Goal: Task Accomplishment & Management: Use online tool/utility

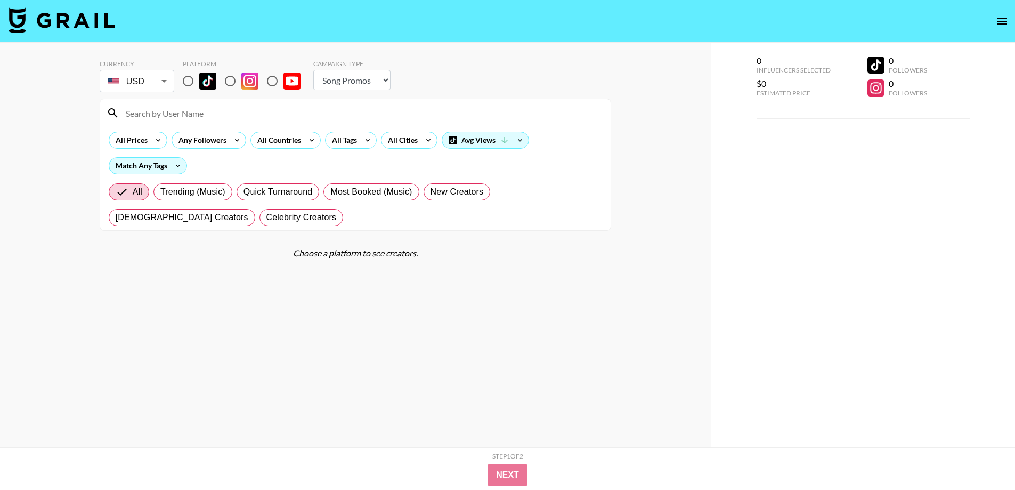
select select "Song"
click at [188, 85] on input "radio" at bounding box center [188, 81] width 22 height 22
radio input "true"
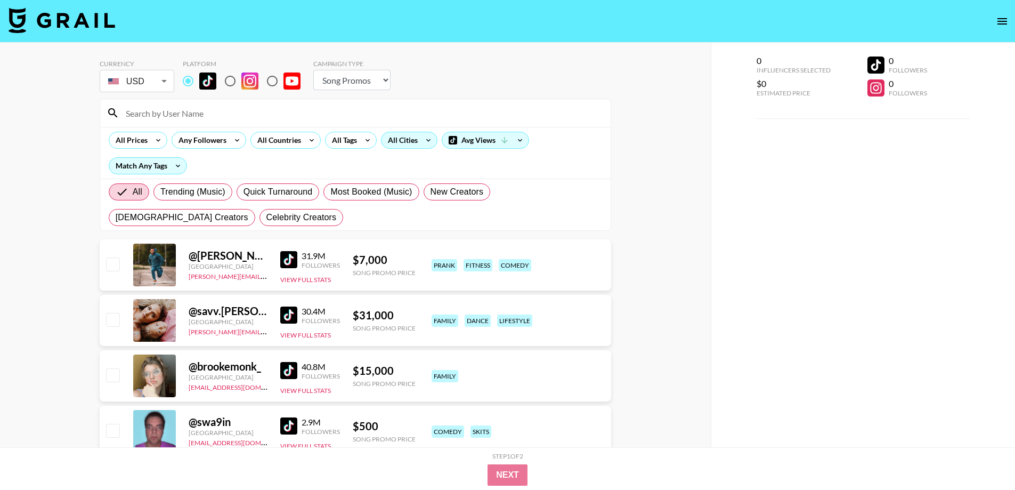
click at [412, 136] on div "All Cities" at bounding box center [401, 140] width 38 height 16
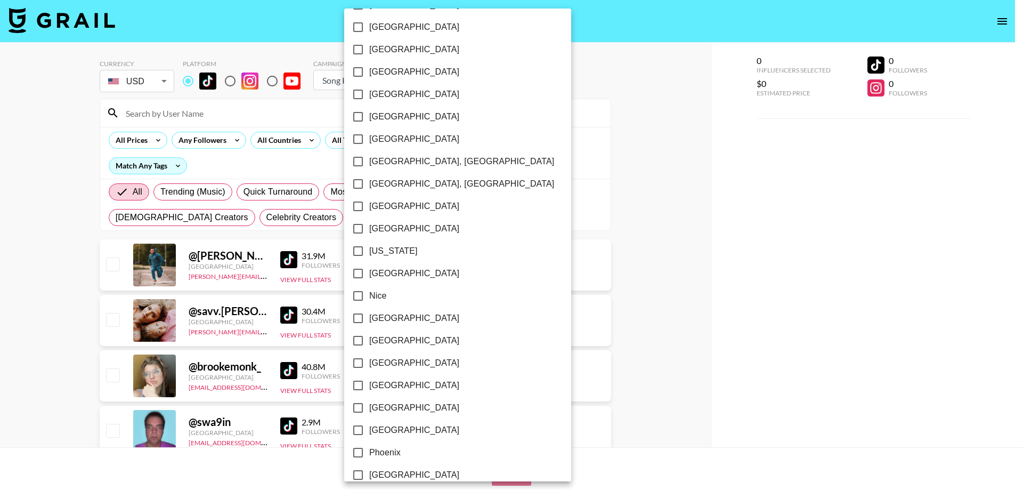
scroll to position [875, 0]
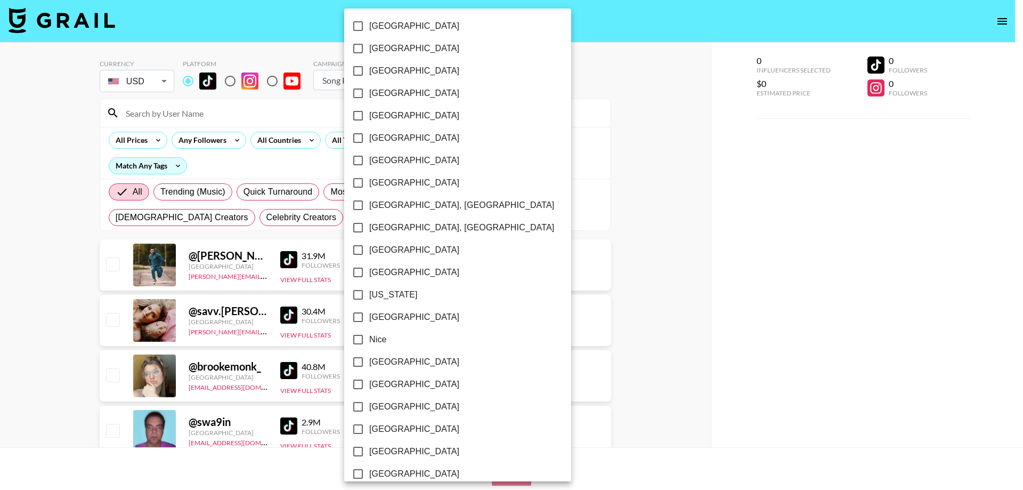
click at [396, 247] on span "[GEOGRAPHIC_DATA]" at bounding box center [414, 250] width 90 height 13
click at [369, 247] on input "[GEOGRAPHIC_DATA]" at bounding box center [358, 250] width 22 height 22
checkbox input "true"
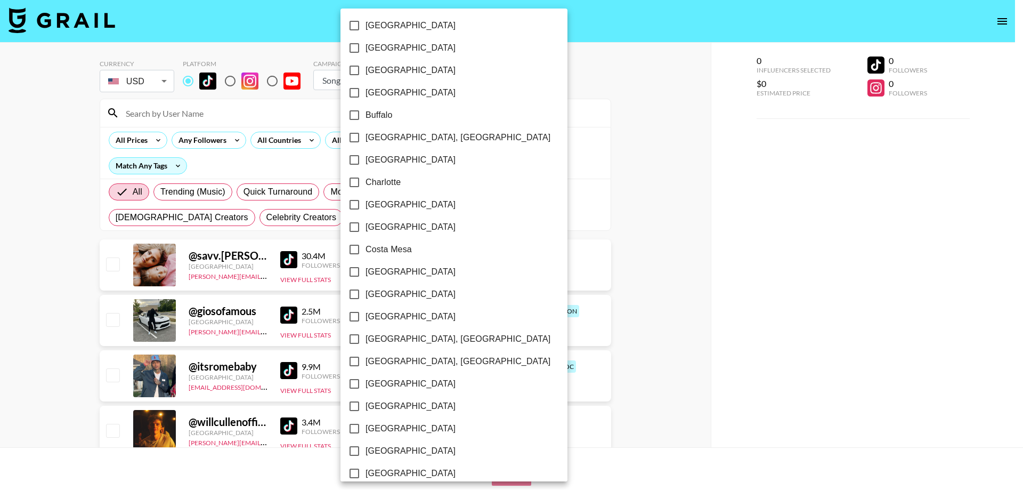
scroll to position [0, 0]
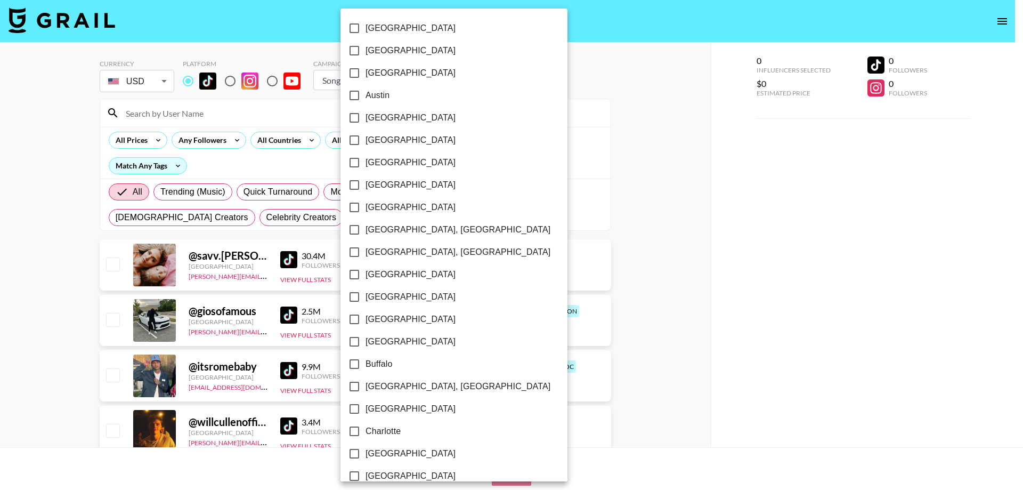
click at [380, 100] on span "Austin" at bounding box center [378, 95] width 24 height 13
click at [366, 100] on input "Austin" at bounding box center [354, 95] width 22 height 22
checkbox input "true"
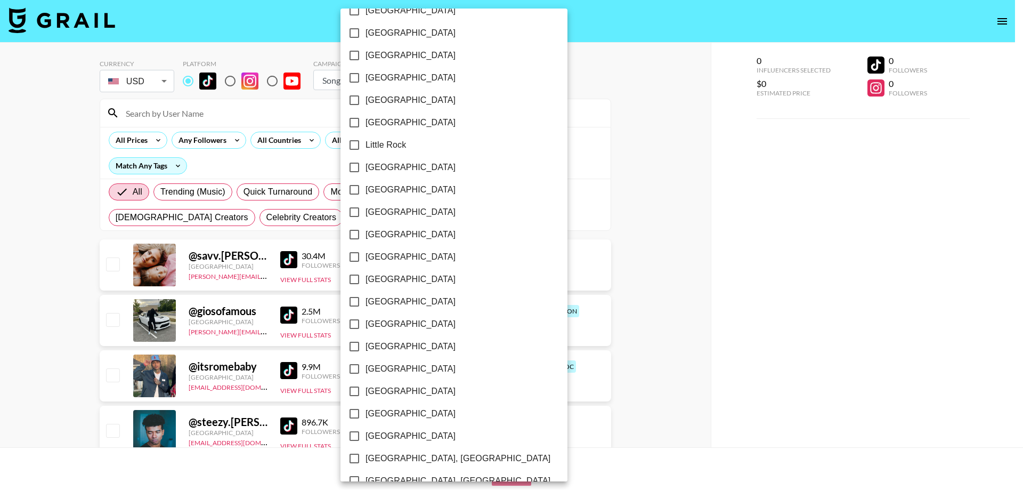
scroll to position [870, 0]
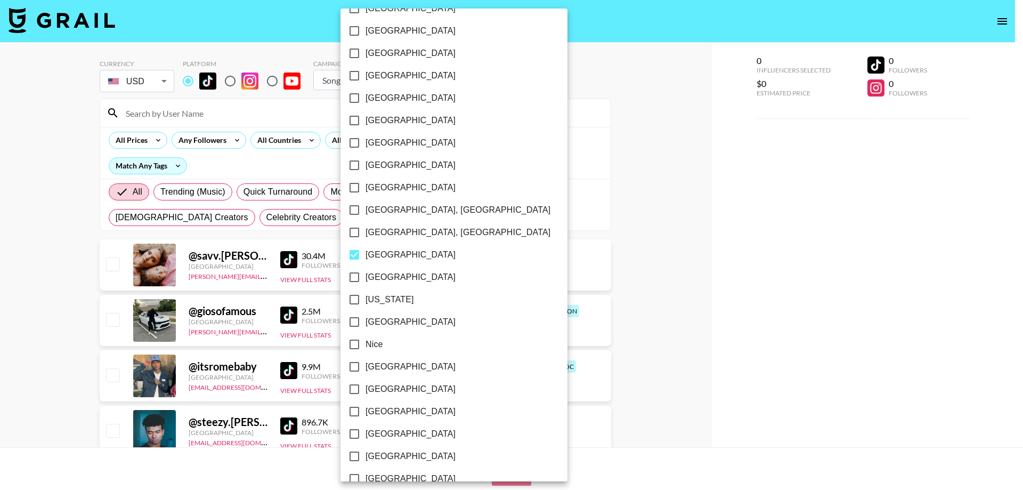
click at [394, 166] on span "[GEOGRAPHIC_DATA]" at bounding box center [411, 165] width 90 height 13
click at [366, 166] on input "[GEOGRAPHIC_DATA]" at bounding box center [354, 165] width 22 height 22
checkbox input "true"
click at [391, 143] on span "[GEOGRAPHIC_DATA]" at bounding box center [411, 142] width 90 height 13
click at [366, 143] on input "[GEOGRAPHIC_DATA]" at bounding box center [354, 143] width 22 height 22
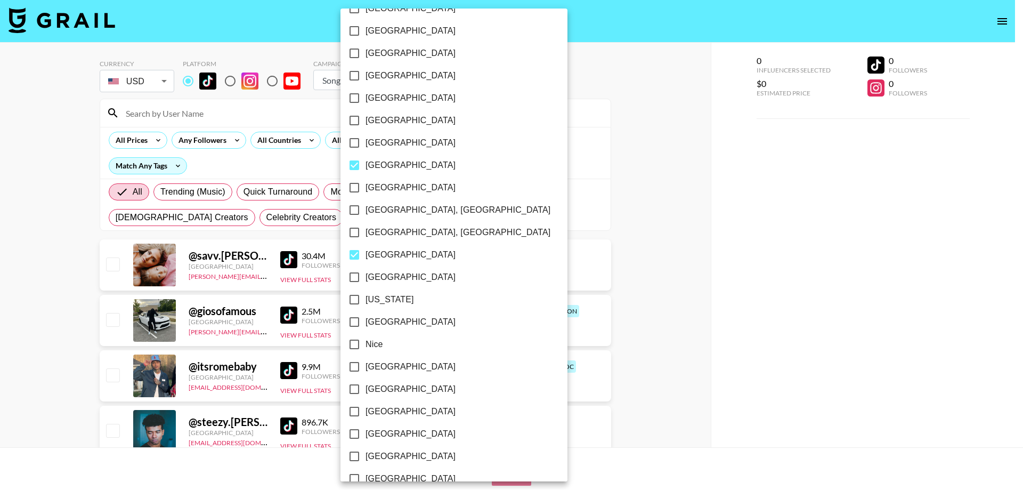
checkbox input "true"
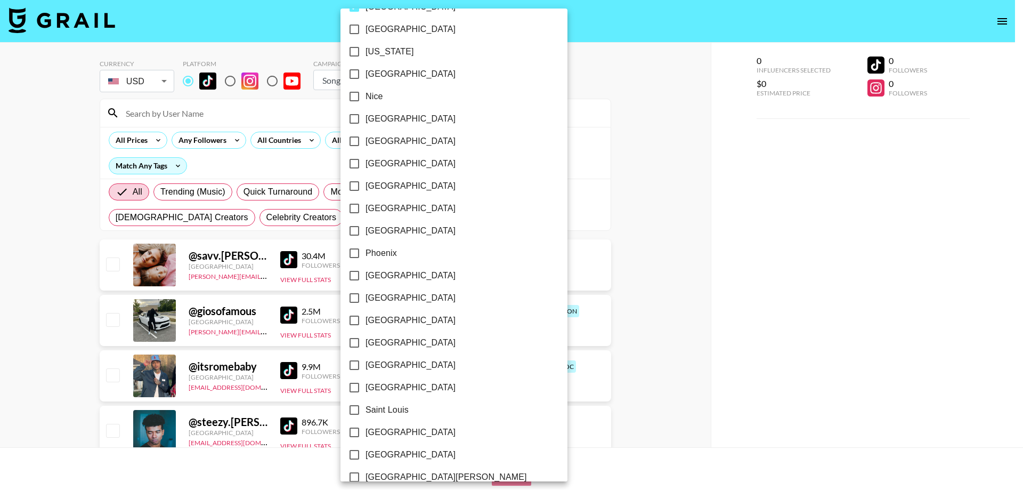
scroll to position [1243, 0]
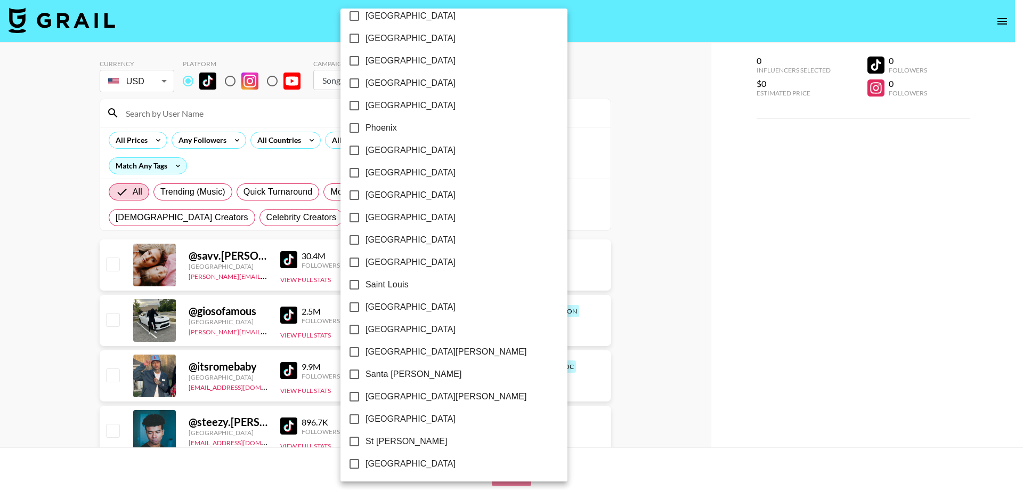
click at [395, 305] on span "[GEOGRAPHIC_DATA]" at bounding box center [411, 307] width 90 height 13
click at [366, 305] on input "[GEOGRAPHIC_DATA]" at bounding box center [354, 307] width 22 height 22
checkbox input "true"
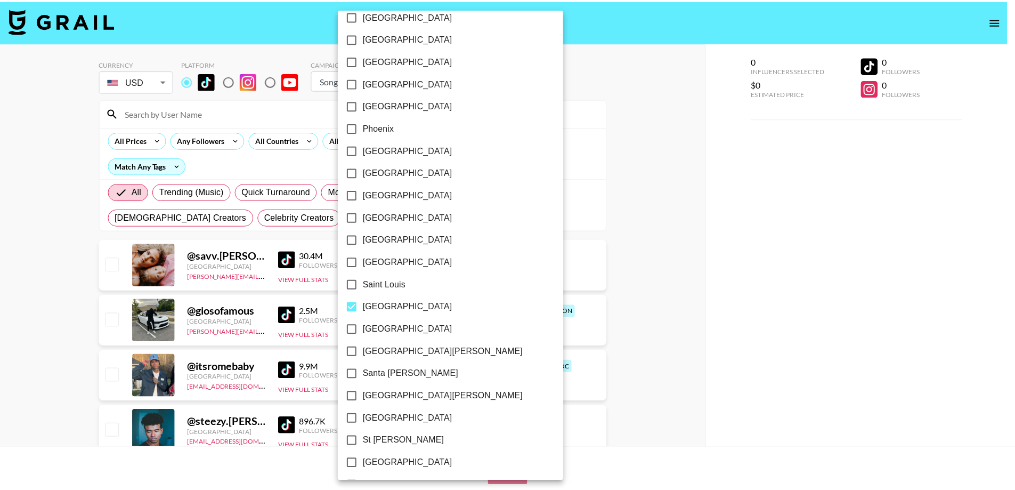
scroll to position [1447, 0]
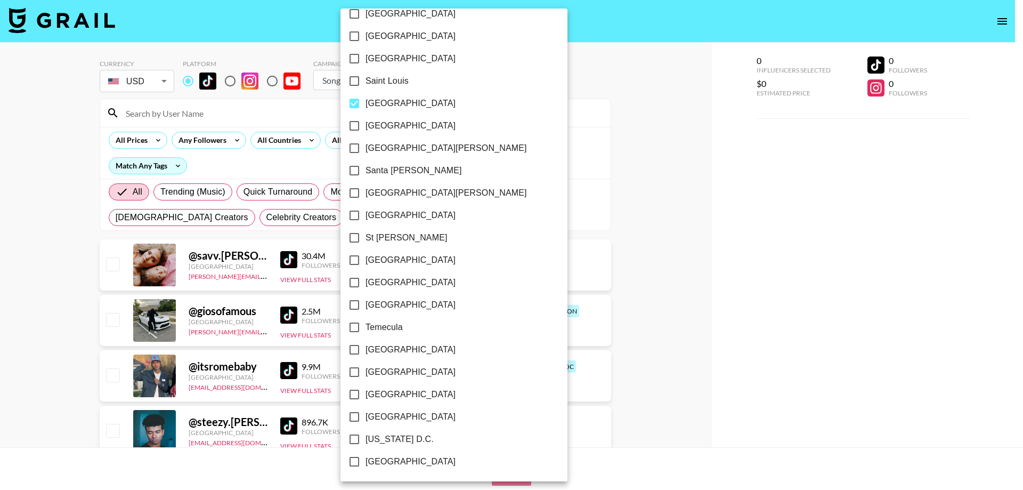
click at [790, 283] on div at bounding box center [511, 245] width 1023 height 490
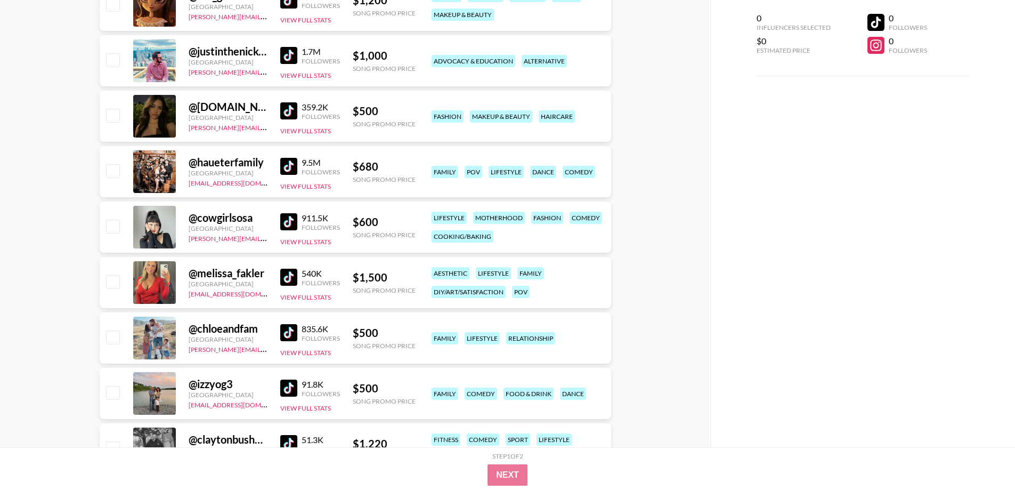
scroll to position [1741, 0]
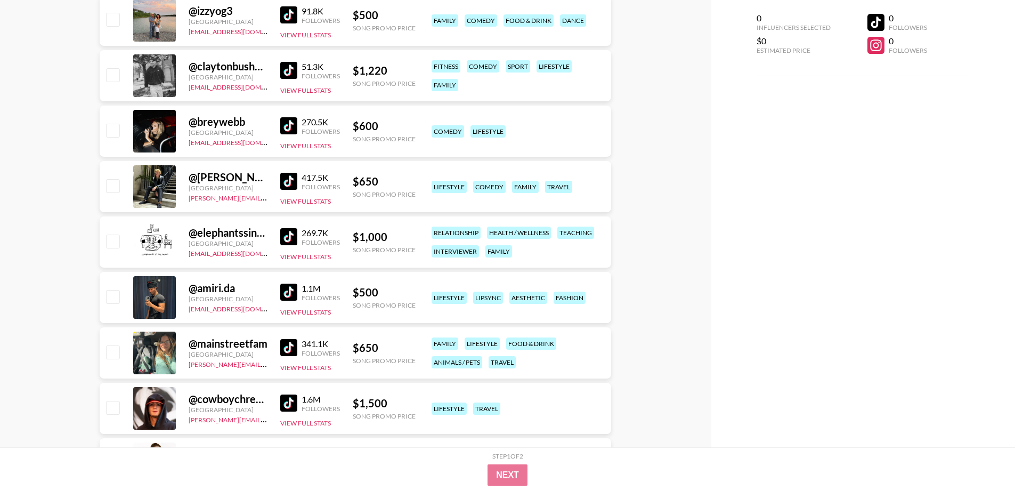
click at [285, 397] on img at bounding box center [288, 402] width 17 height 17
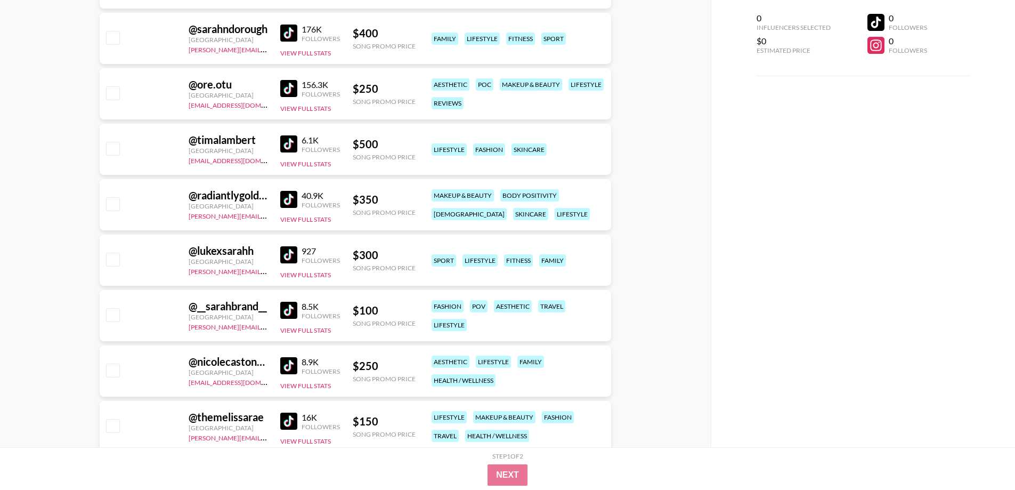
scroll to position [8546, 0]
